Goal: Navigation & Orientation: Find specific page/section

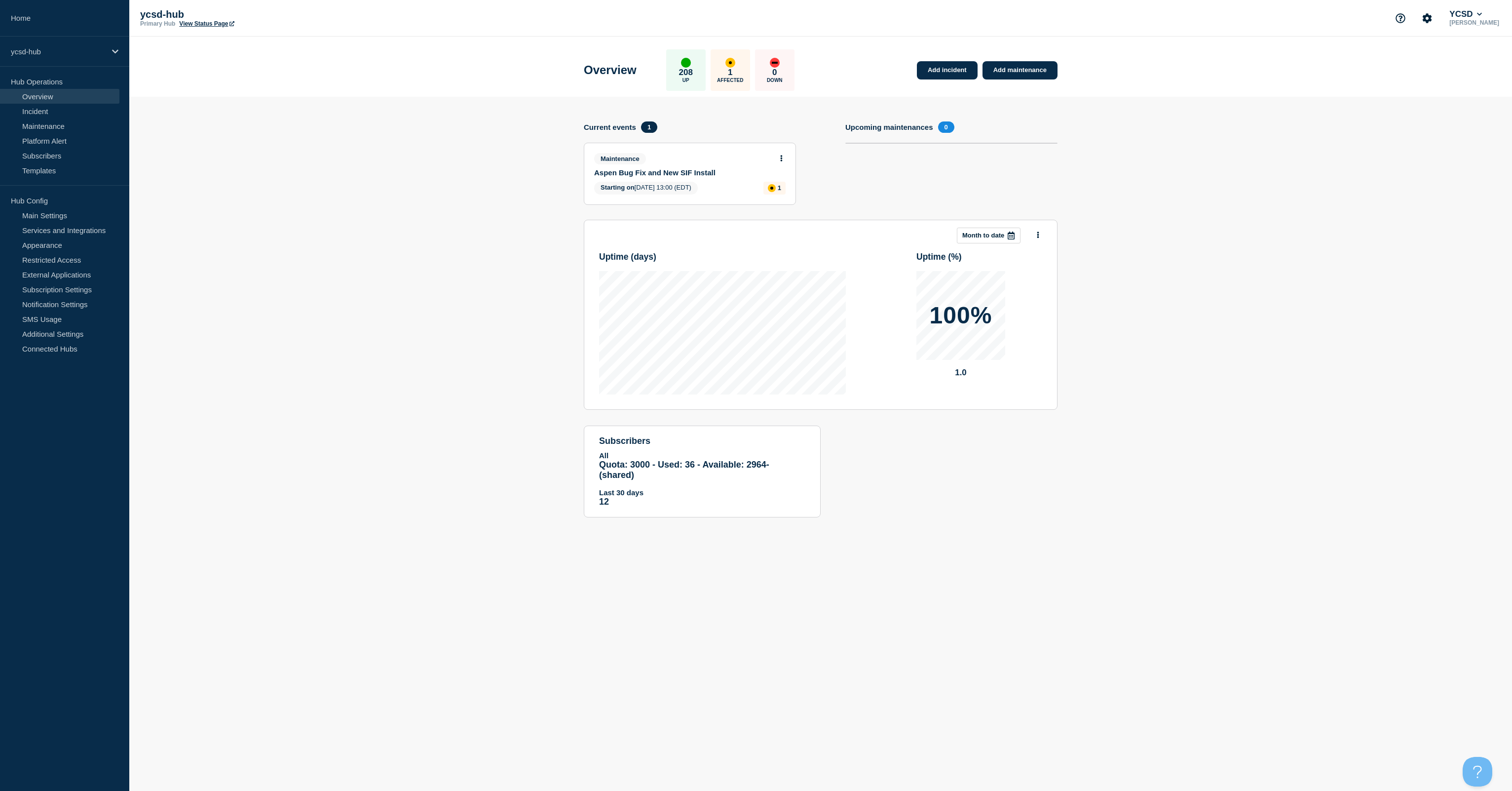
click at [308, 279] on section "Add incident Add maintenance Current events 1 Maintenance Aspen Bug Fix and New…" at bounding box center [821, 314] width 1383 height 435
click at [24, 56] on div "ycsd-hub" at bounding box center [65, 51] width 129 height 30
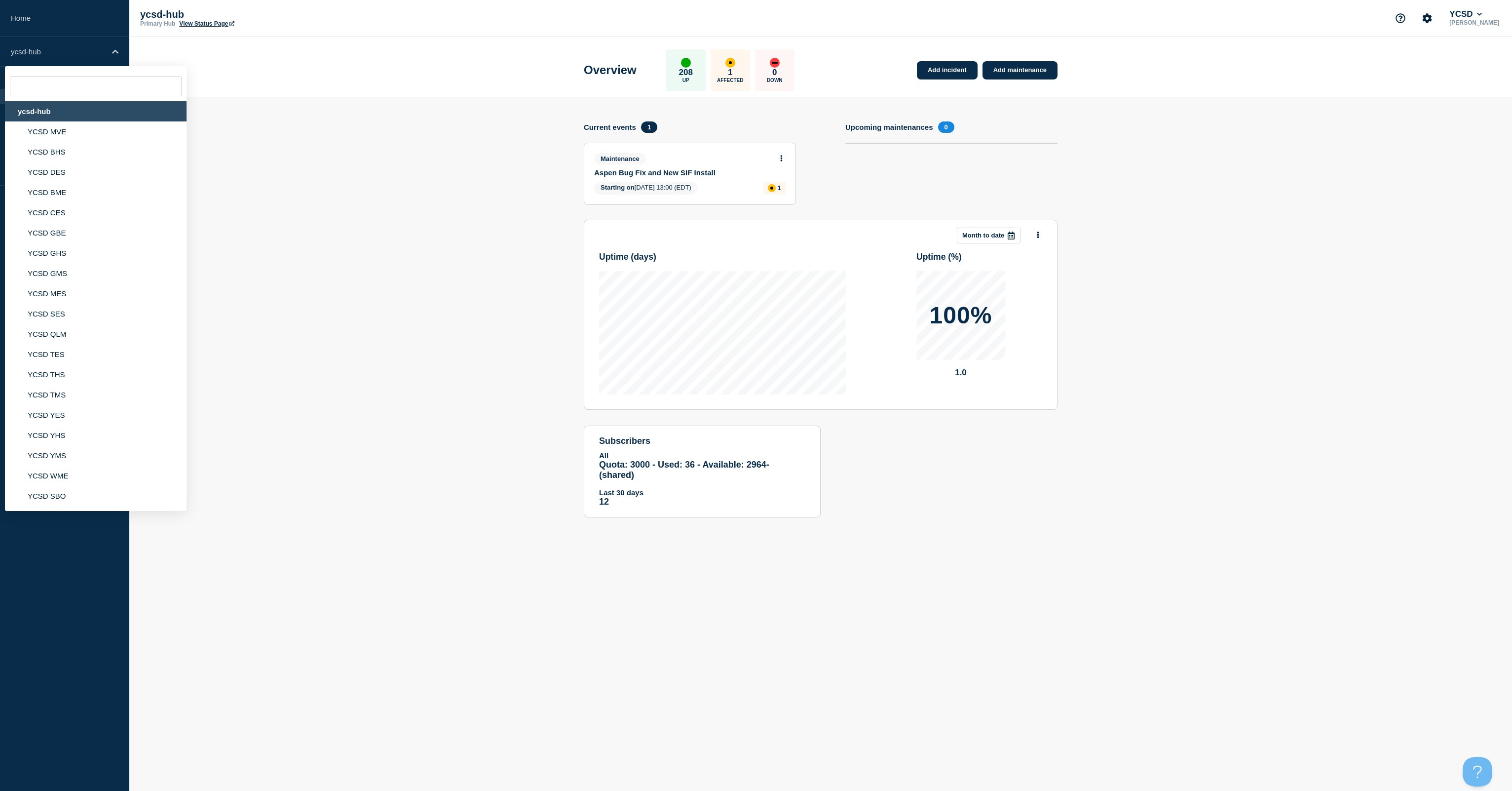
click at [41, 110] on div "ycsd-hub" at bounding box center [95, 112] width 182 height 20
click at [399, 157] on section "Add incident Add maintenance Current events 1 Maintenance Aspen Bug Fix and New…" at bounding box center [821, 314] width 1383 height 435
